Goal: Communication & Community: Connect with others

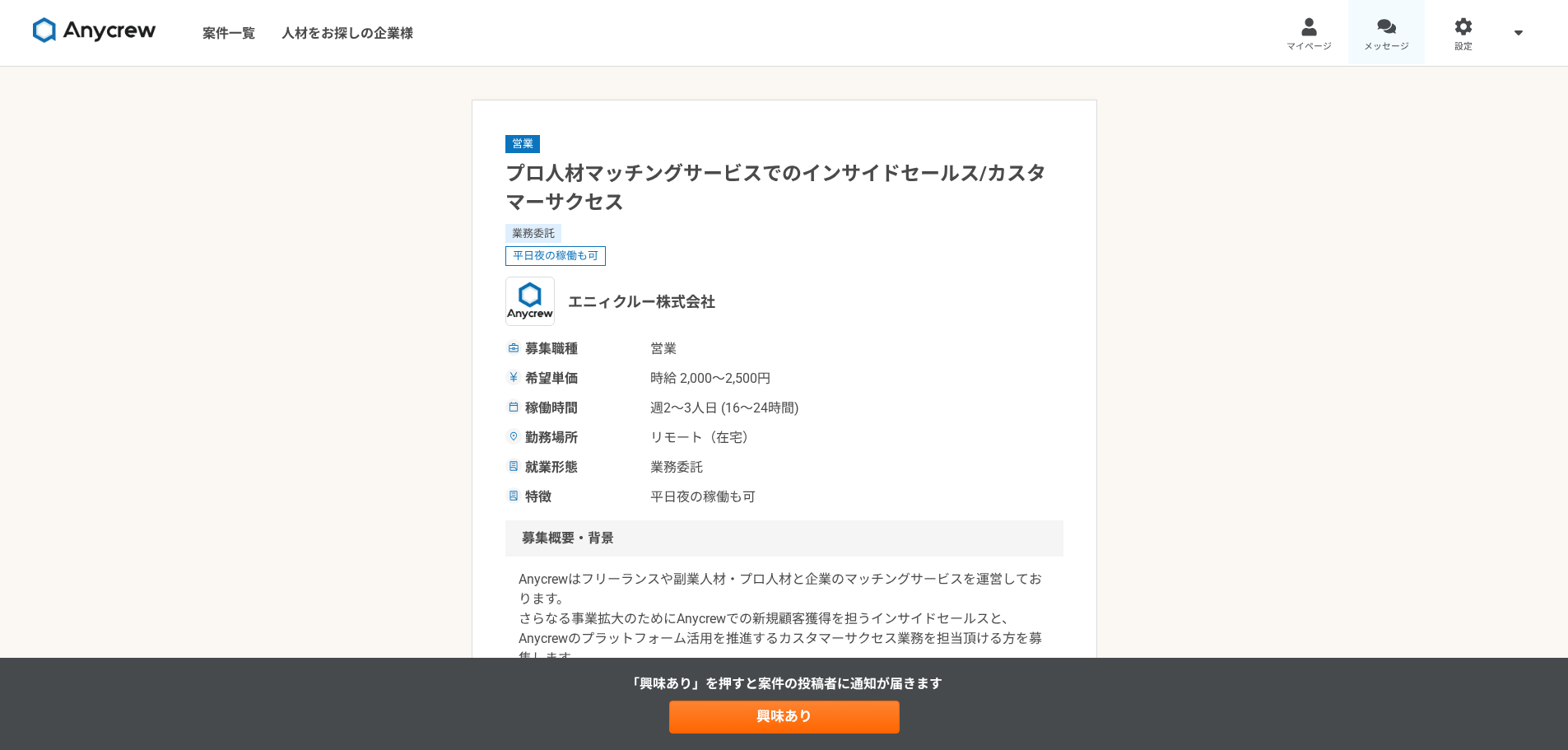
drag, startPoint x: 0, startPoint y: 0, endPoint x: 1385, endPoint y: 36, distance: 1385.5
click at [1385, 36] on div at bounding box center [1387, 27] width 19 height 19
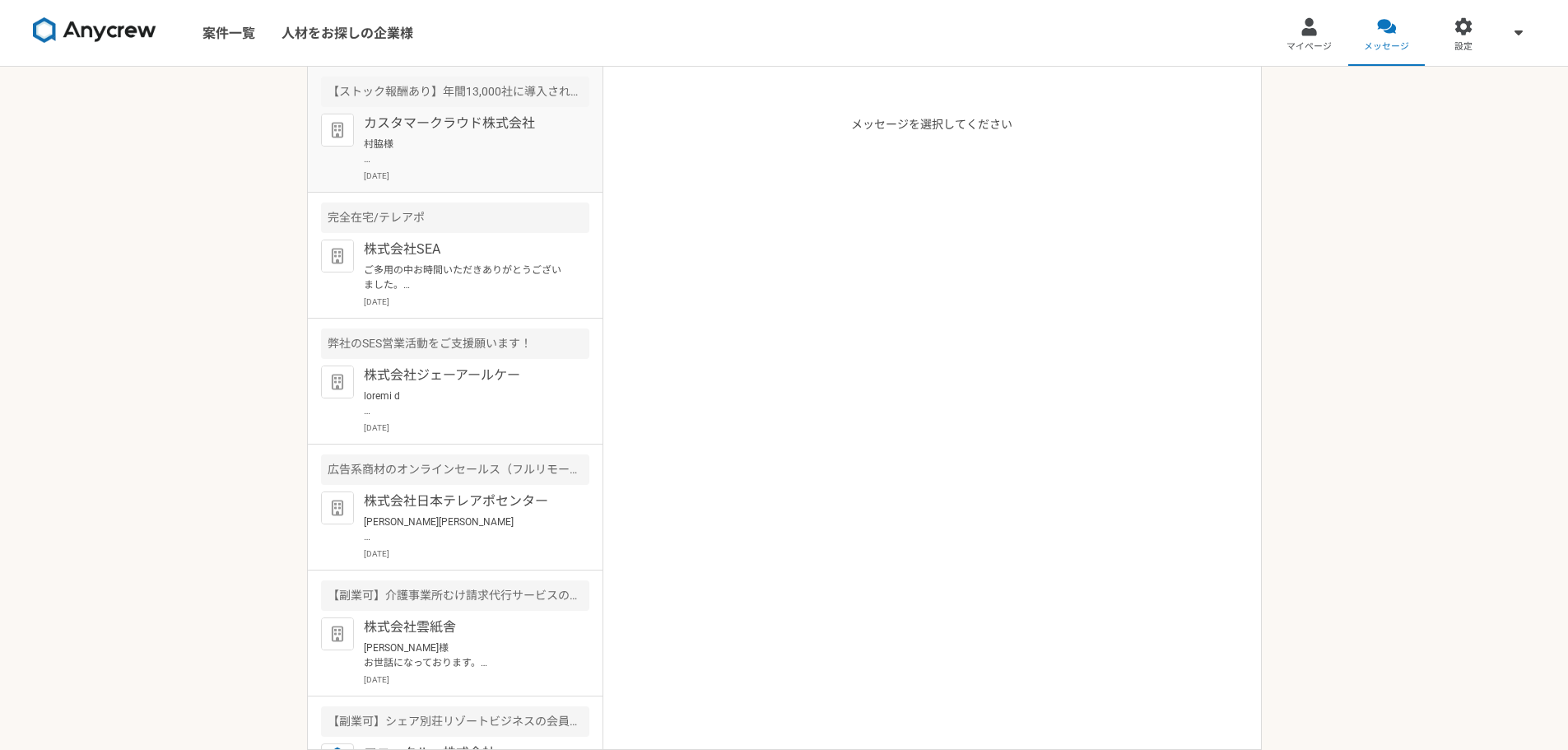
click at [481, 122] on p "カスタマークラウド株式会社" at bounding box center [465, 123] width 203 height 20
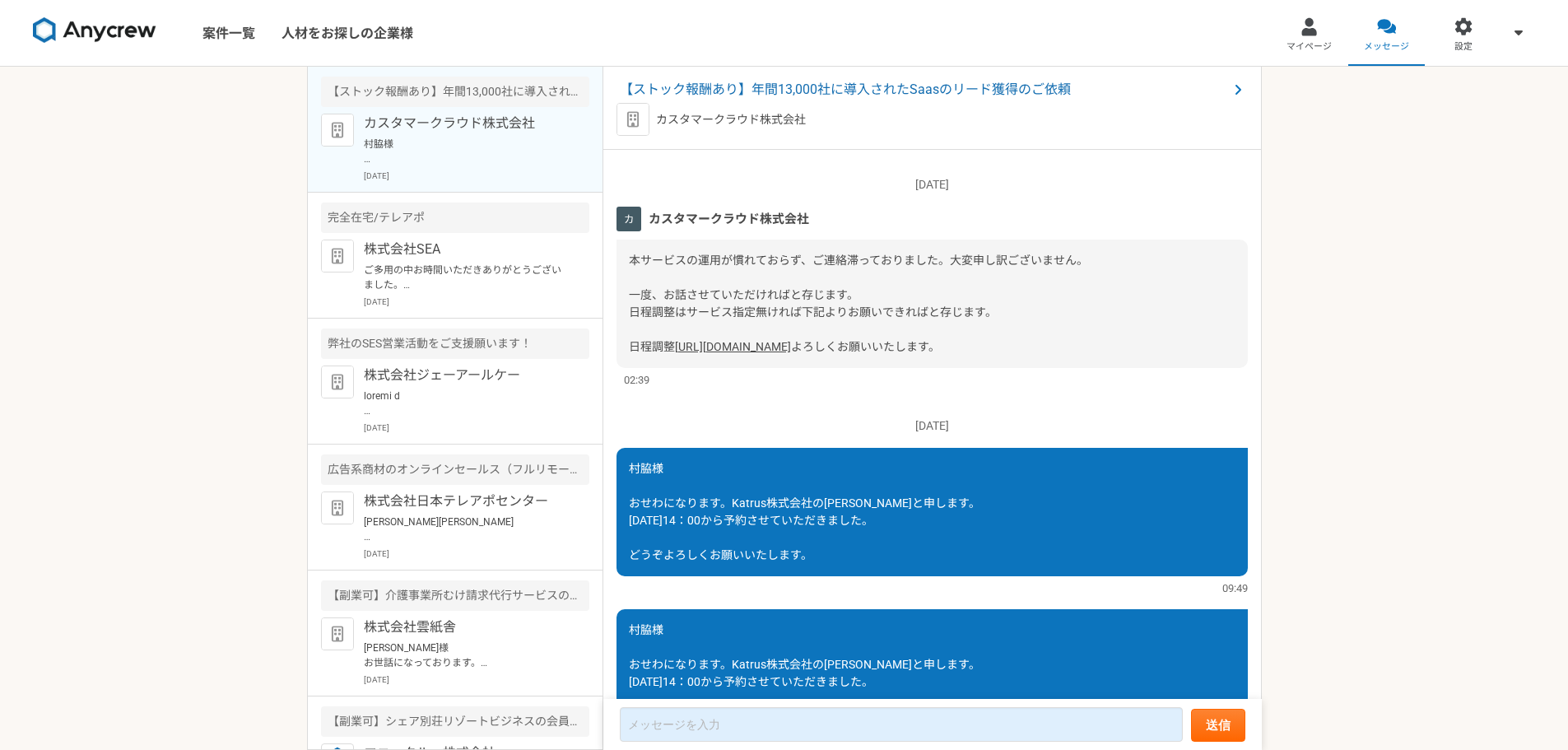
scroll to position [110, 0]
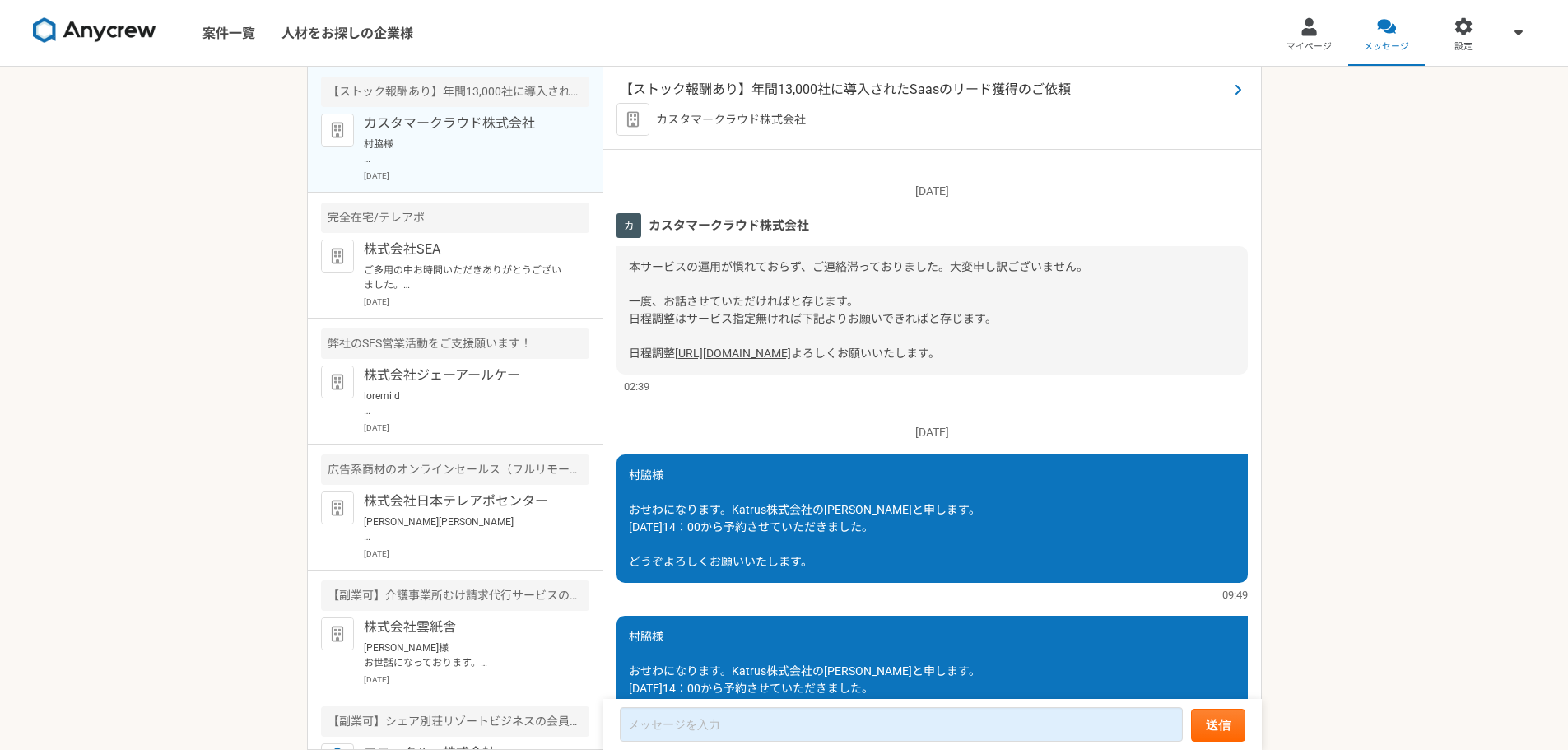
click at [787, 88] on span "【ストック報酬あり】年間13,000社に導入されたSaasのリード獲得のご依頼" at bounding box center [924, 90] width 608 height 20
